Goal: Task Accomplishment & Management: Manage account settings

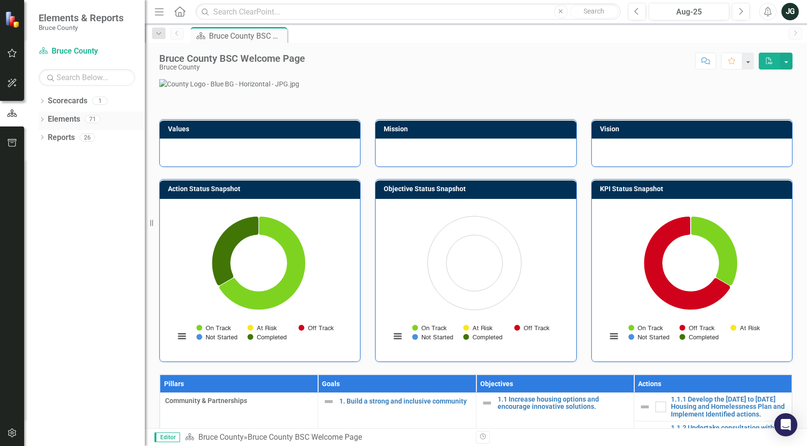
click at [68, 120] on link "Elements" at bounding box center [64, 119] width 32 height 11
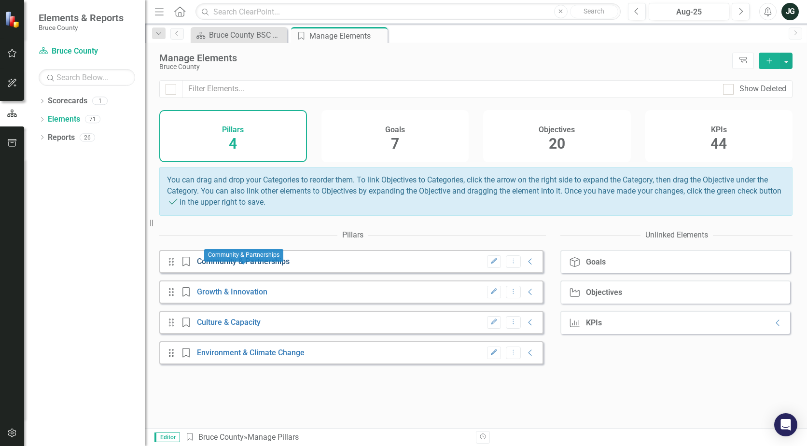
click at [219, 265] on link "Community & Partnerships" at bounding box center [243, 261] width 93 height 9
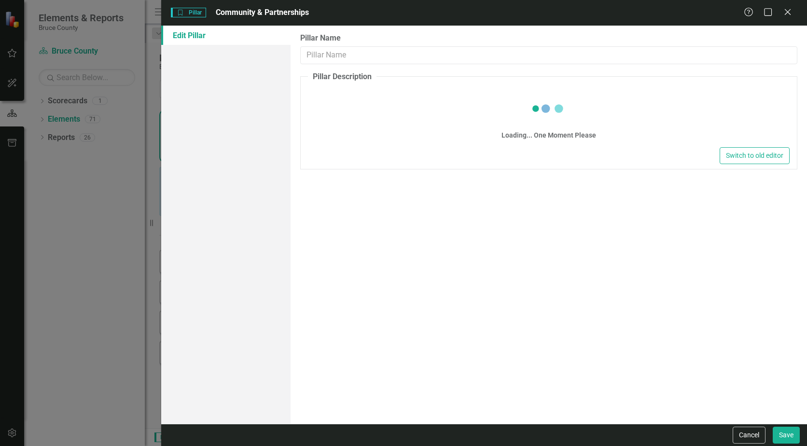
type input "Community & Partnerships"
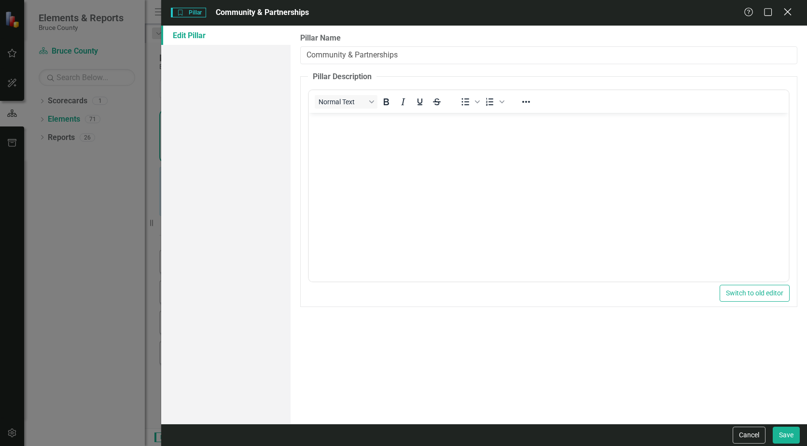
click at [787, 7] on icon "Close" at bounding box center [787, 11] width 12 height 9
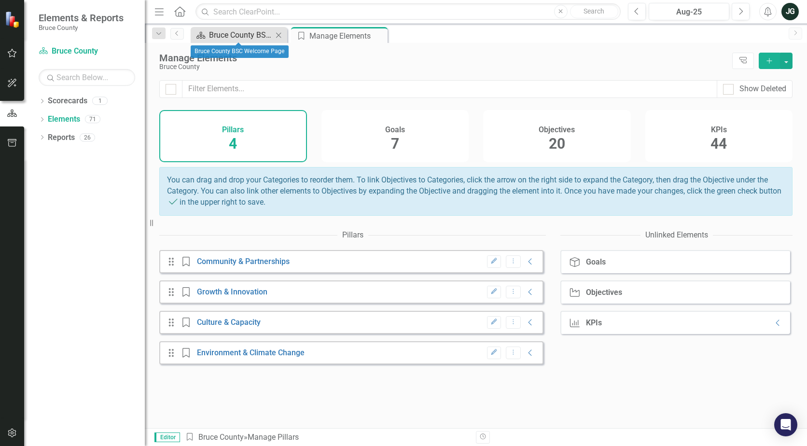
click at [236, 34] on div "Bruce County BSC Welcome Page" at bounding box center [241, 35] width 64 height 12
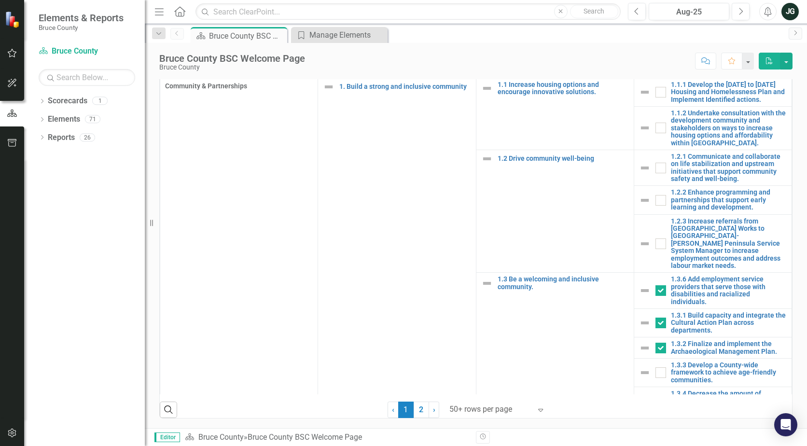
scroll to position [621, 0]
click at [41, 118] on icon "Dropdown" at bounding box center [42, 120] width 7 height 5
click at [46, 174] on icon "Dropdown" at bounding box center [46, 174] width 7 height 5
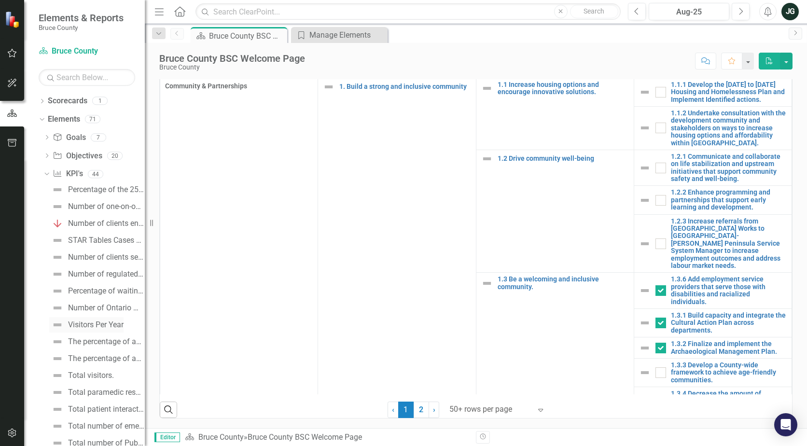
click at [102, 322] on div "Visitors Per Year" at bounding box center [95, 324] width 55 height 9
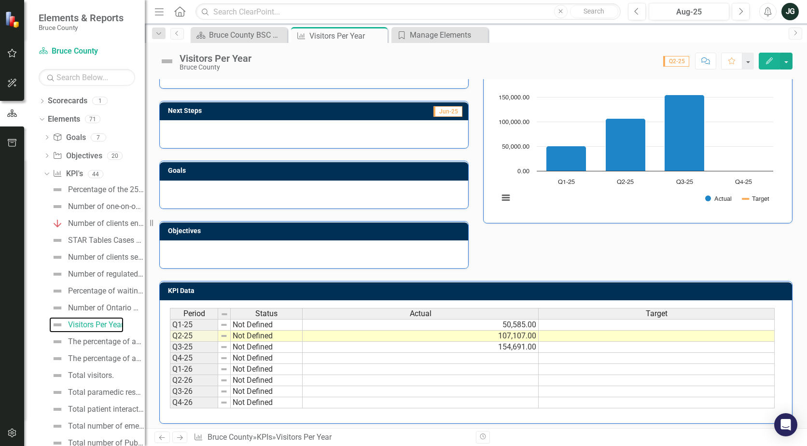
scroll to position [107, 0]
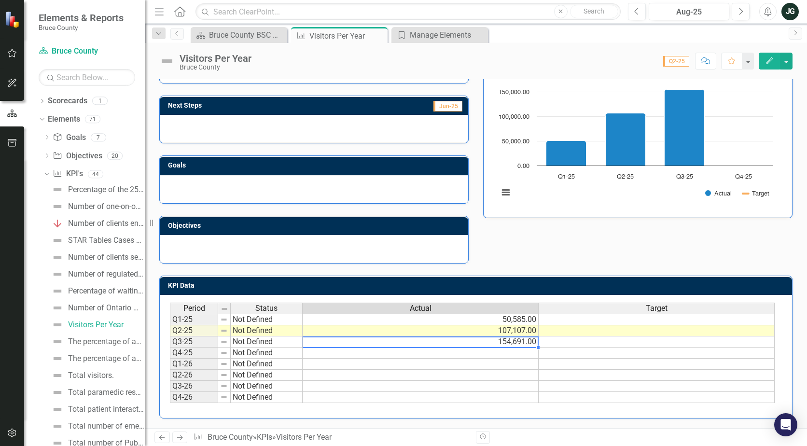
click at [486, 342] on td "154,691.00" at bounding box center [420, 341] width 236 height 11
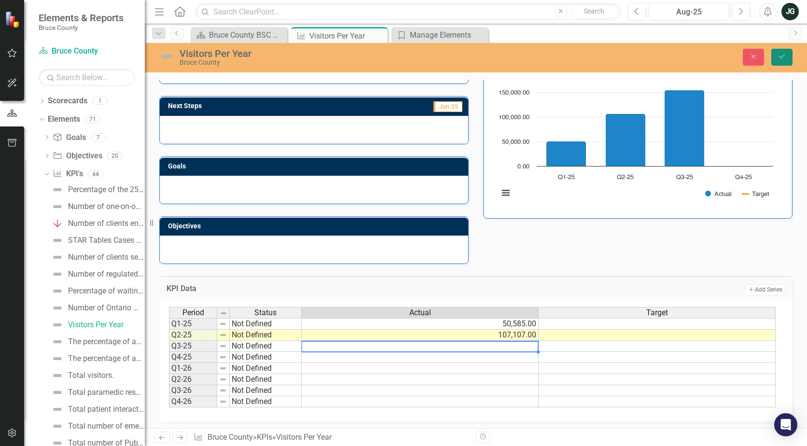
click at [782, 57] on icon "submit" at bounding box center [782, 57] width 6 height 4
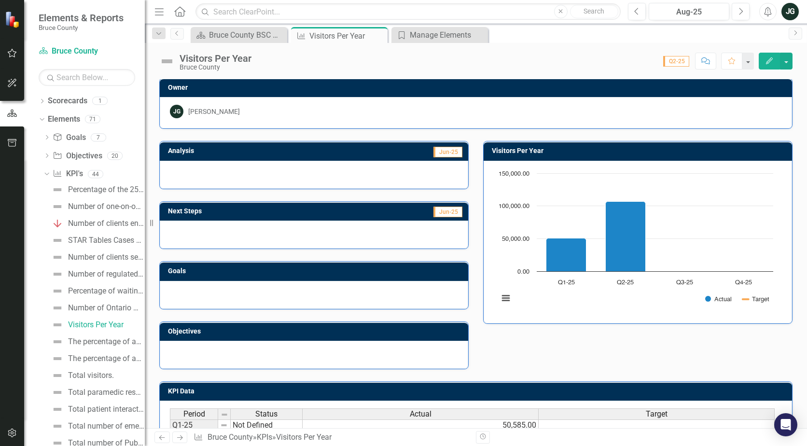
scroll to position [0, 0]
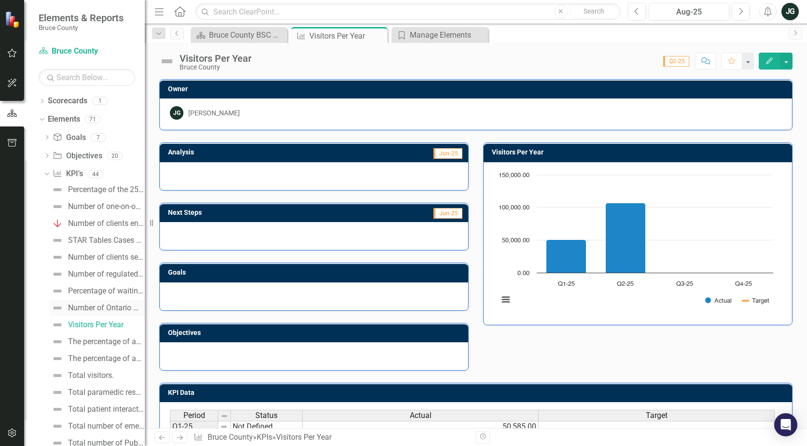
click at [94, 303] on div "Number of Ontario Works clients referred to Employment [GEOGRAPHIC_DATA]." at bounding box center [106, 307] width 77 height 9
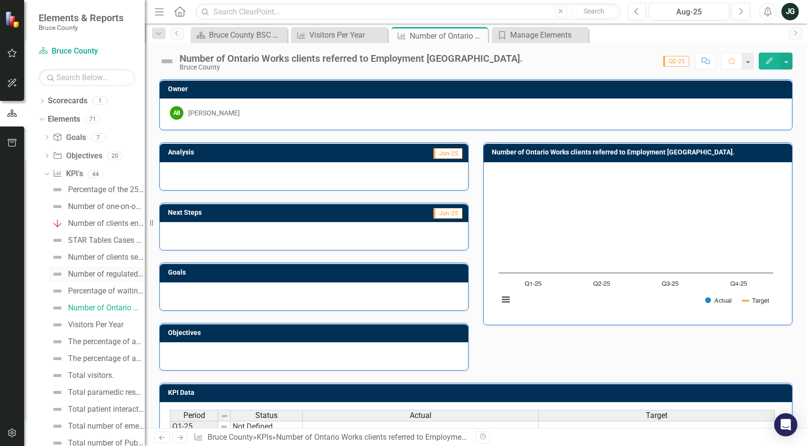
click at [93, 270] on div "Number of regulated childcare spaces per 1,000 children ([DEMOGRAPHIC_DATA])." at bounding box center [106, 274] width 77 height 9
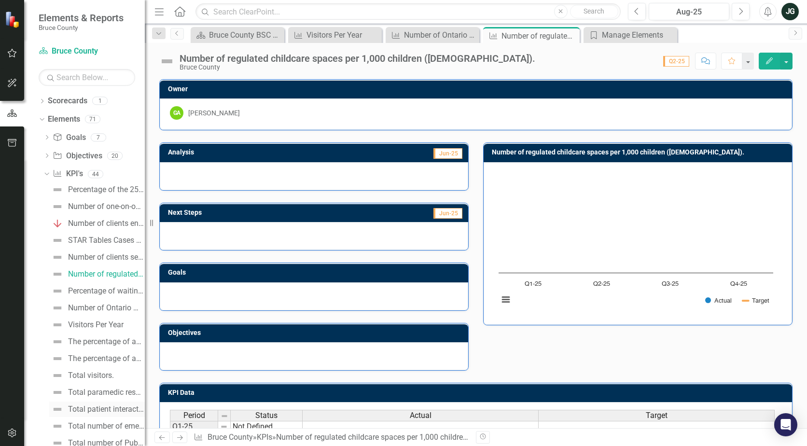
click at [102, 406] on div "Total patient interactions." at bounding box center [106, 409] width 77 height 9
